Goal: Obtain resource: Obtain resource

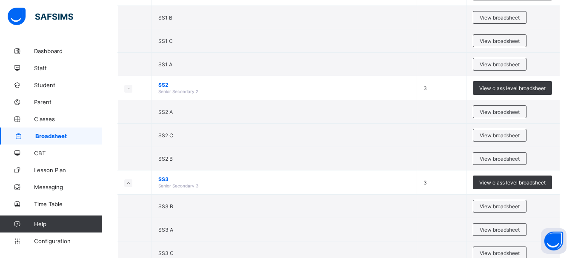
scroll to position [354, 0]
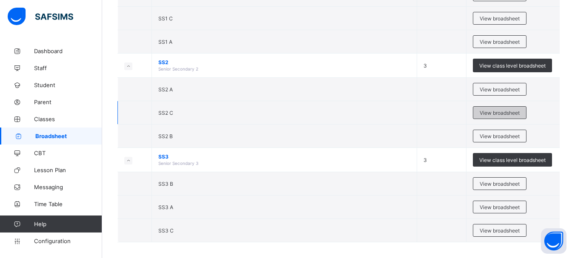
click at [514, 112] on span "View broadsheet" at bounding box center [499, 113] width 40 height 6
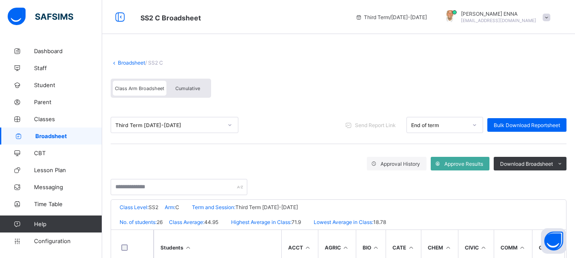
click at [200, 94] on div "Cumulative" at bounding box center [187, 88] width 43 height 15
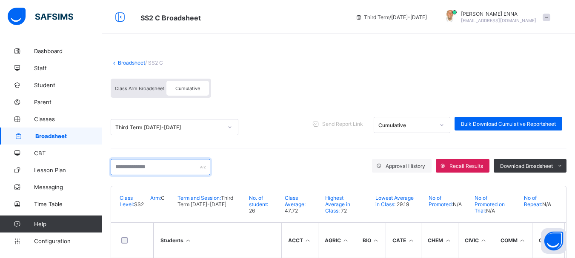
click at [153, 161] on input "text" at bounding box center [161, 167] width 100 height 16
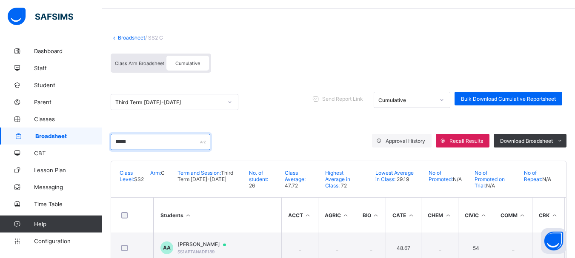
scroll to position [51, 0]
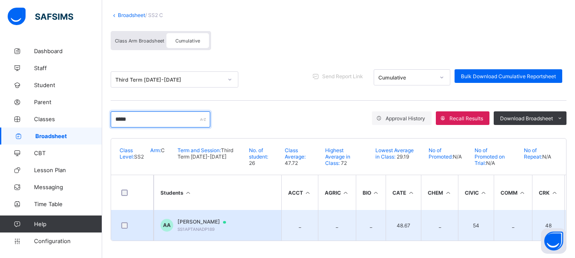
type input "*****"
click at [194, 219] on span "AKUH ANGELA" at bounding box center [205, 222] width 57 height 7
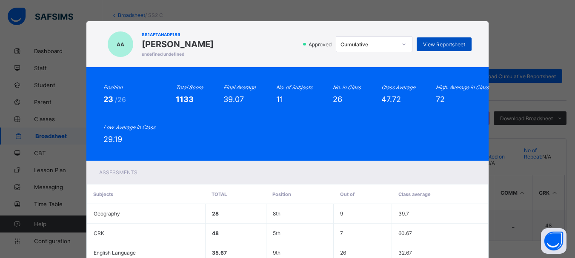
click at [437, 47] on span "View Reportsheet" at bounding box center [444, 44] width 42 height 6
drag, startPoint x: 569, startPoint y: 69, endPoint x: 574, endPoint y: 97, distance: 27.6
click at [574, 97] on div "AA SS1APTANADP189 AKUH ANGELA undefined undefined Approved Cumulative View Repo…" at bounding box center [287, 129] width 575 height 258
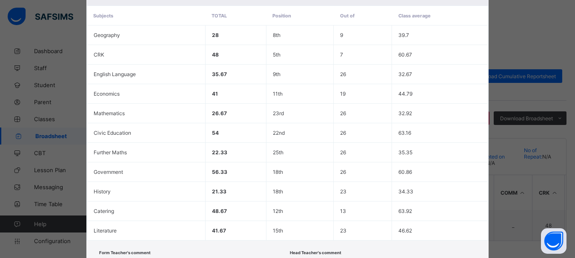
scroll to position [239, 0]
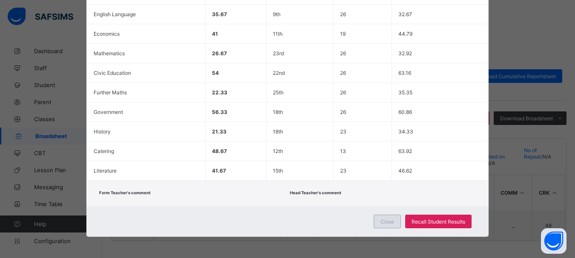
click at [390, 221] on span "Close" at bounding box center [387, 222] width 14 height 6
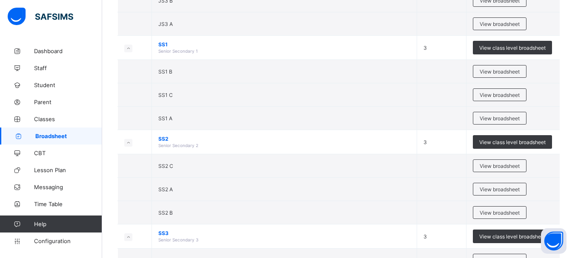
scroll to position [279, 0]
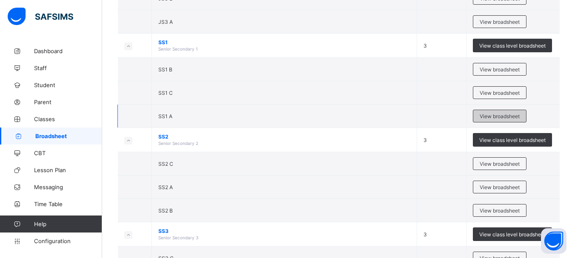
click at [504, 113] on span "View broadsheet" at bounding box center [499, 116] width 40 height 6
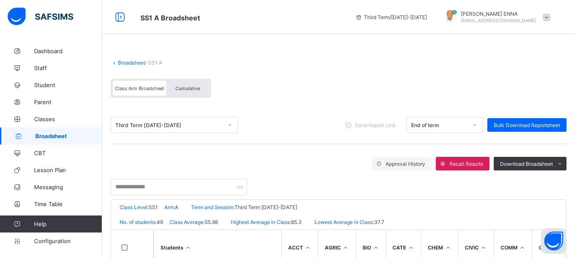
click at [186, 86] on span "Cumulative" at bounding box center [187, 88] width 25 height 6
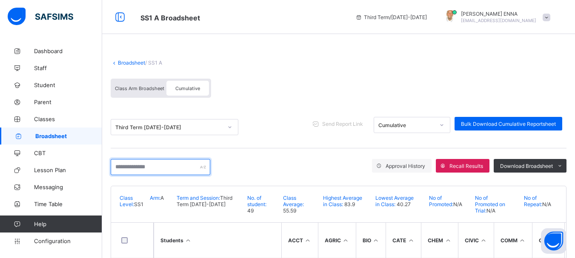
click at [200, 170] on input "text" at bounding box center [161, 167] width 100 height 16
paste input "**********"
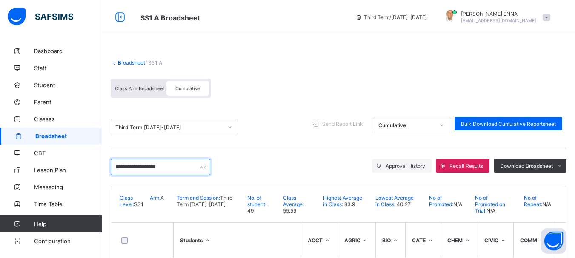
scroll to position [38, 0]
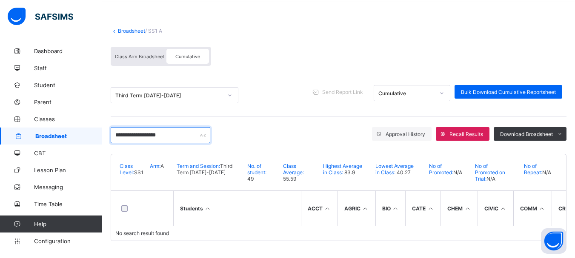
drag, startPoint x: 194, startPoint y: 129, endPoint x: 145, endPoint y: 128, distance: 49.3
click at [145, 128] on input "**********" at bounding box center [161, 135] width 100 height 16
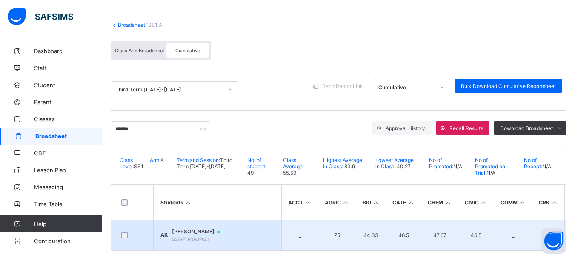
click at [202, 228] on span "AISHA RAYYAN KWANDE" at bounding box center [200, 231] width 57 height 7
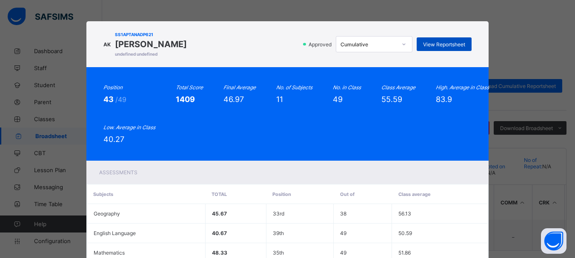
click at [446, 45] on span "View Reportsheet" at bounding box center [444, 44] width 42 height 6
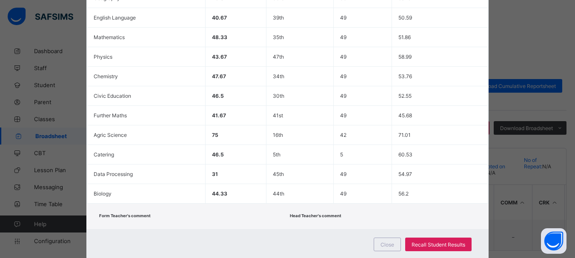
scroll to position [239, 0]
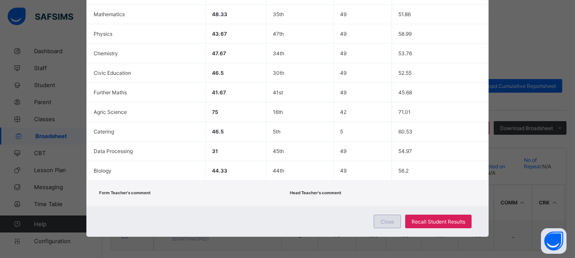
click at [389, 222] on span "Close" at bounding box center [387, 222] width 14 height 6
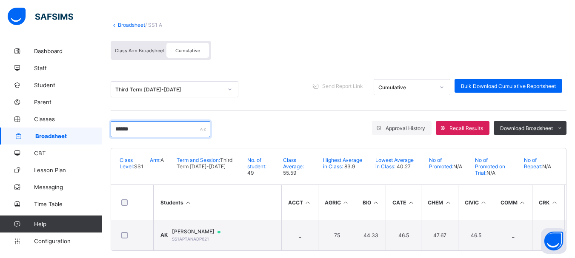
drag, startPoint x: 146, startPoint y: 127, endPoint x: 72, endPoint y: 129, distance: 73.6
click at [72, 129] on div "SS1 A Broadsheet Third Term / 2024-2025 EMMANUEL ENNA ennaemmanuel@gmail.com Da…" at bounding box center [287, 115] width 575 height 306
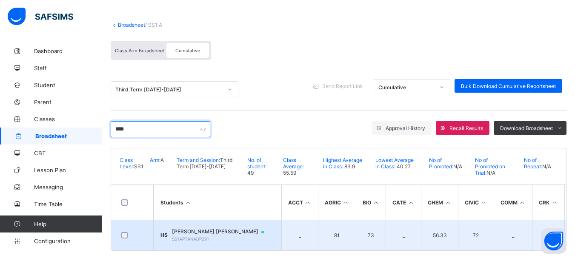
type input "****"
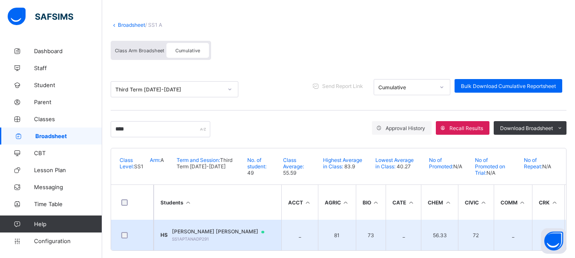
click at [203, 236] on span "SS1APTANADP291" at bounding box center [190, 238] width 37 height 5
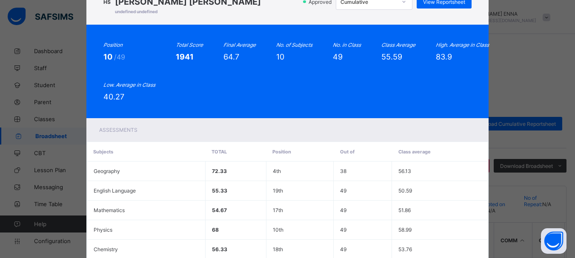
scroll to position [30, 0]
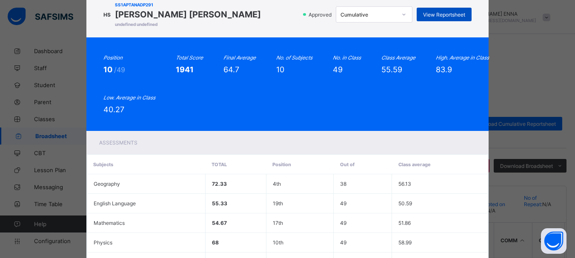
click at [445, 13] on span "View Reportsheet" at bounding box center [444, 14] width 42 height 6
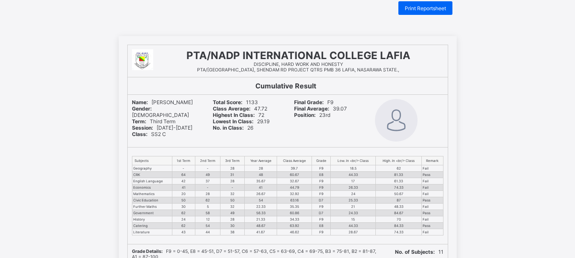
scroll to position [19, 0]
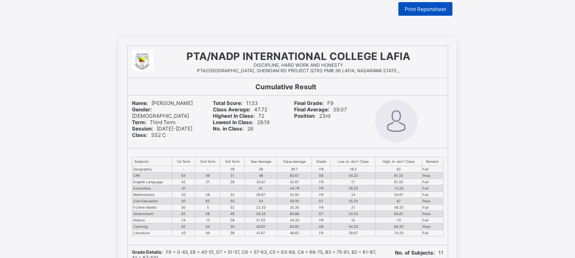
click at [419, 4] on div "Print Reportsheet" at bounding box center [425, 9] width 54 height 14
click at [430, 5] on div "Print Reportsheet" at bounding box center [425, 9] width 54 height 14
click at [429, 8] on span "Print Reportsheet" at bounding box center [424, 9] width 41 height 6
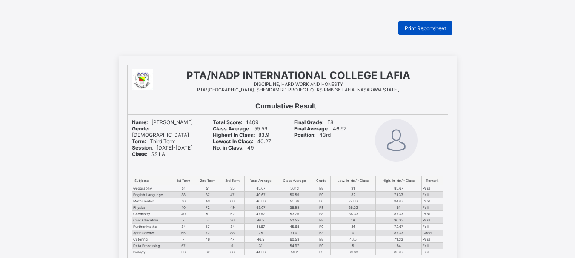
click at [420, 27] on span "Print Reportsheet" at bounding box center [424, 28] width 41 height 6
drag, startPoint x: 422, startPoint y: 27, endPoint x: 417, endPoint y: 25, distance: 5.1
click at [417, 25] on span "Print Reportsheet" at bounding box center [424, 28] width 41 height 6
click at [430, 23] on div "Print Reportsheet" at bounding box center [425, 28] width 54 height 14
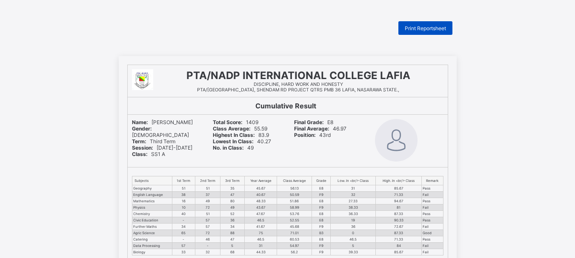
click at [408, 26] on span "Print Reportsheet" at bounding box center [424, 28] width 41 height 6
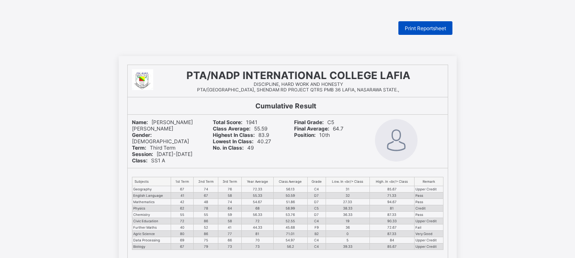
click at [411, 28] on span "Print Reportsheet" at bounding box center [424, 28] width 41 height 6
click at [430, 28] on span "Print Reportsheet" at bounding box center [424, 28] width 41 height 6
click at [433, 25] on span "Print Reportsheet" at bounding box center [424, 28] width 41 height 6
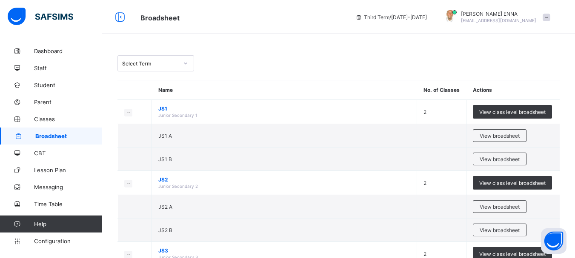
scroll to position [341, 0]
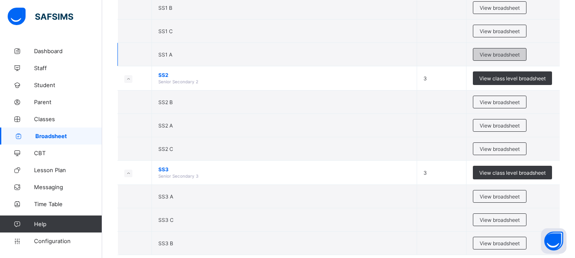
click at [495, 52] on span "View broadsheet" at bounding box center [499, 54] width 40 height 6
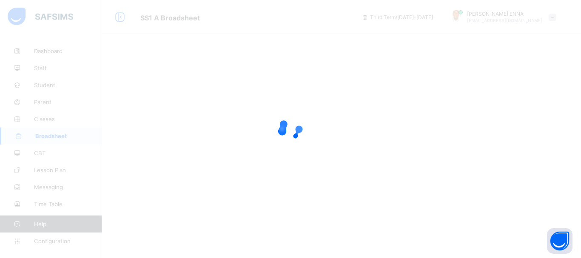
drag, startPoint x: 561, startPoint y: 208, endPoint x: 381, endPoint y: 78, distance: 221.8
click at [381, 78] on div at bounding box center [290, 129] width 581 height 258
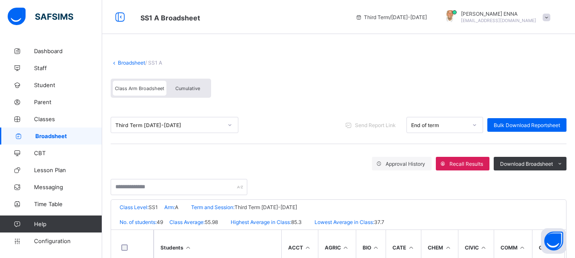
click at [180, 88] on span "Cumulative" at bounding box center [187, 88] width 25 height 6
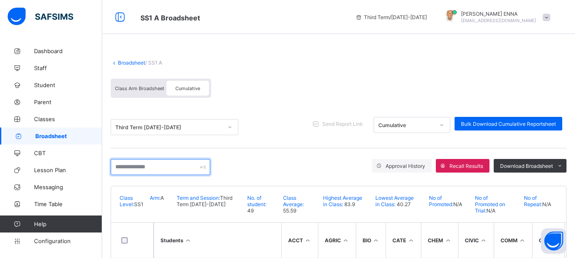
click at [163, 170] on input "text" at bounding box center [161, 167] width 100 height 16
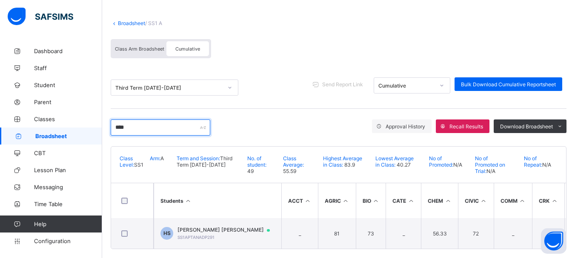
scroll to position [51, 0]
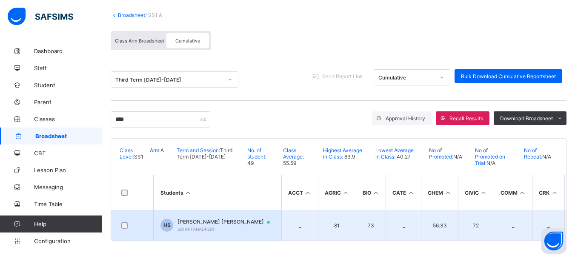
click at [208, 219] on span "[PERSON_NAME] [PERSON_NAME]" at bounding box center [227, 222] width 100 height 7
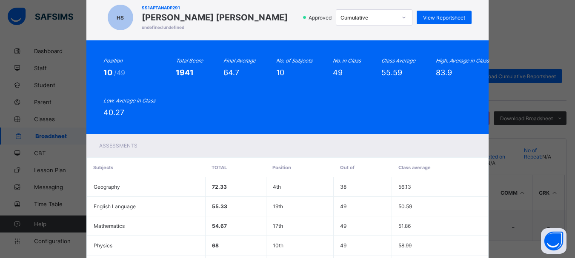
scroll to position [0, 0]
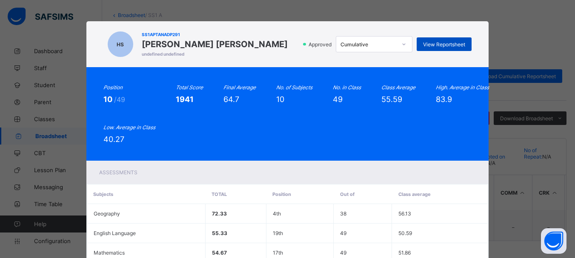
click at [438, 41] on span "View Reportsheet" at bounding box center [444, 44] width 42 height 6
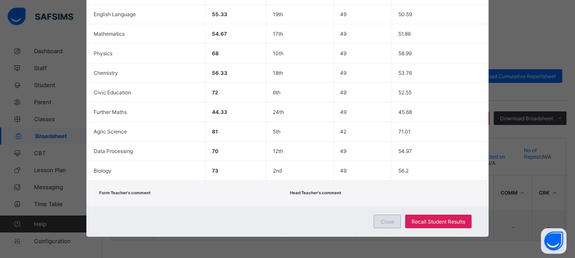
click at [386, 225] on span "Close" at bounding box center [387, 222] width 14 height 6
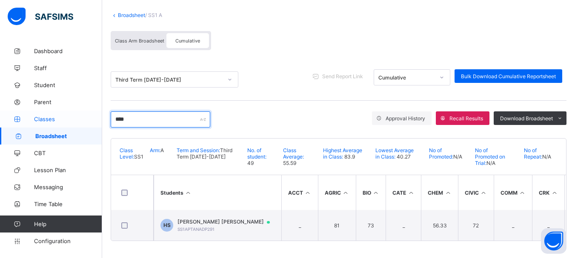
drag, startPoint x: 135, startPoint y: 113, endPoint x: 95, endPoint y: 119, distance: 40.5
click at [95, 119] on div "SS1 A Broadsheet Third Term / [DATE]-[DATE] [PERSON_NAME] [EMAIL_ADDRESS][DOMAI…" at bounding box center [287, 105] width 575 height 306
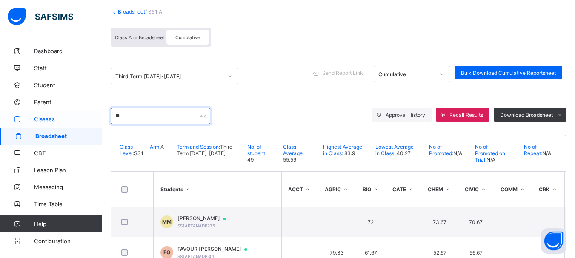
type input "*"
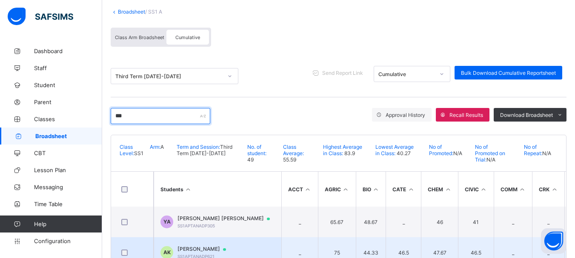
type input "***"
click at [210, 252] on span "[PERSON_NAME]" at bounding box center [205, 249] width 57 height 7
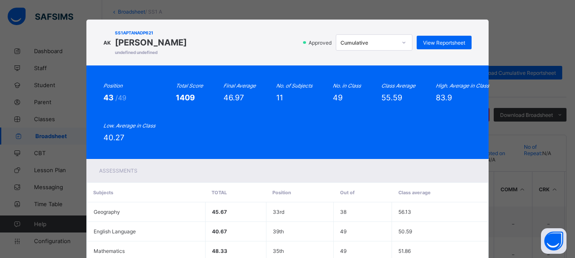
scroll to position [0, 0]
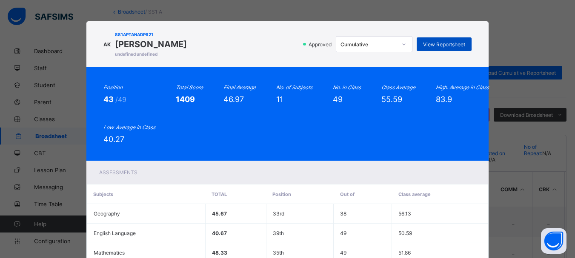
click at [447, 43] on span "View Reportsheet" at bounding box center [444, 44] width 42 height 6
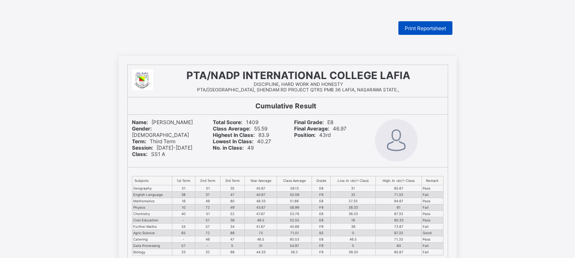
click at [417, 31] on span "Print Reportsheet" at bounding box center [424, 28] width 41 height 6
click at [424, 24] on div "Print Reportsheet" at bounding box center [425, 28] width 54 height 14
click at [433, 32] on div "Print Reportsheet" at bounding box center [425, 28] width 54 height 14
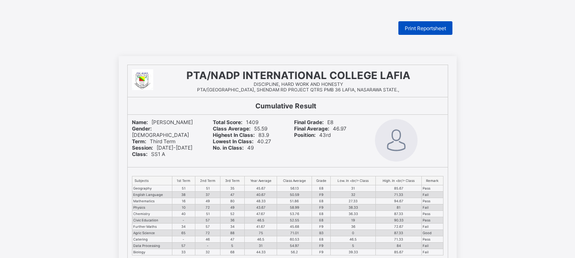
click at [433, 32] on div "Print Reportsheet" at bounding box center [425, 28] width 54 height 14
